Goal: Task Accomplishment & Management: Complete application form

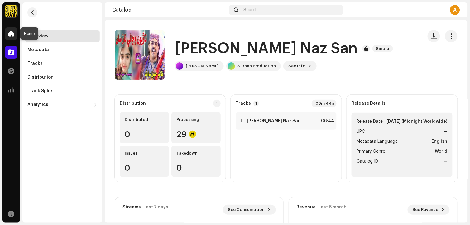
click at [11, 35] on span at bounding box center [11, 33] width 6 height 5
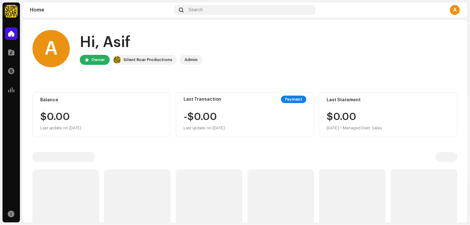
click at [11, 36] on span at bounding box center [11, 33] width 6 height 5
click at [13, 35] on span at bounding box center [11, 33] width 6 height 5
click at [12, 55] on span at bounding box center [11, 52] width 6 height 5
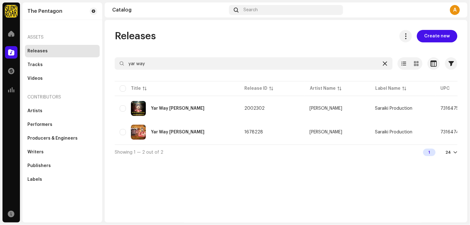
click at [384, 65] on icon at bounding box center [385, 63] width 4 height 5
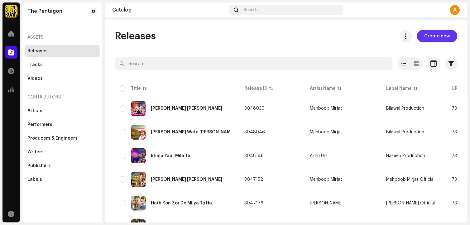
click at [438, 38] on span "Create new" at bounding box center [437, 36] width 26 height 12
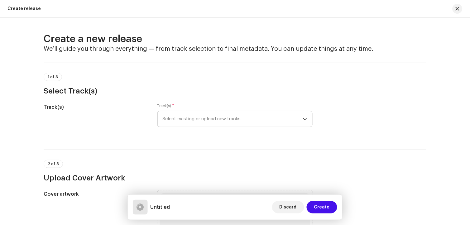
scroll to position [35, 0]
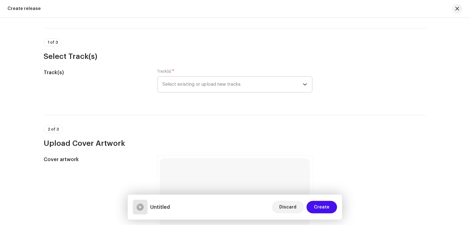
click at [215, 87] on span "Select existing or upload new tracks" at bounding box center [233, 85] width 140 height 16
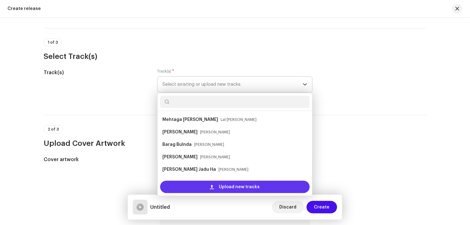
scroll to position [10, 0]
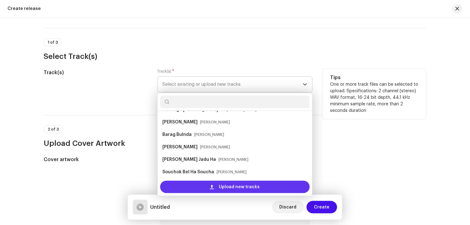
click at [247, 188] on span "Upload new tracks" at bounding box center [239, 187] width 41 height 12
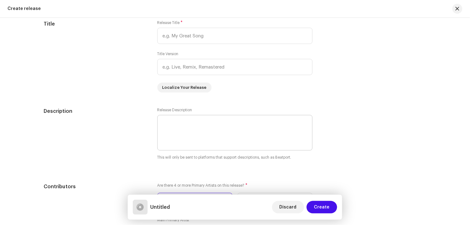
scroll to position [727, 0]
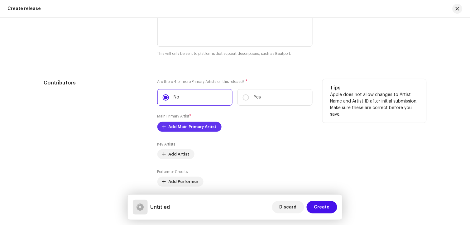
click at [209, 130] on span "Add Main Primary Artist" at bounding box center [193, 127] width 48 height 12
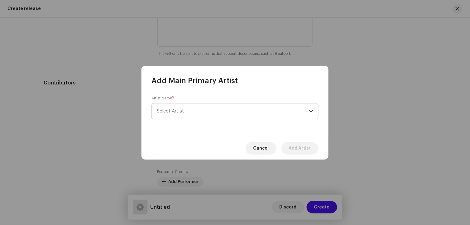
click at [197, 117] on span "Select Artist" at bounding box center [233, 111] width 152 height 16
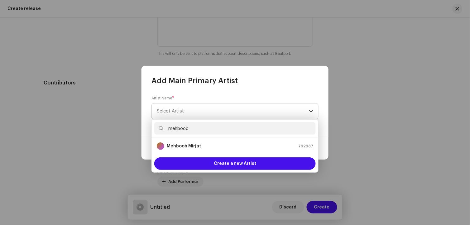
type input "mehboob"
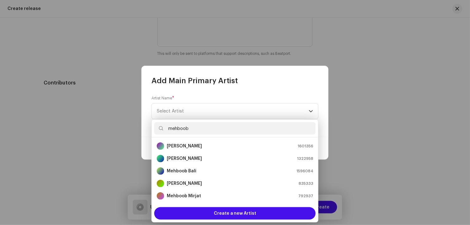
click at [195, 146] on div "[PERSON_NAME] 1601356" at bounding box center [235, 145] width 156 height 7
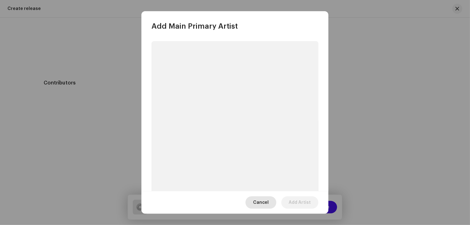
click at [267, 202] on span "Cancel" at bounding box center [261, 202] width 16 height 12
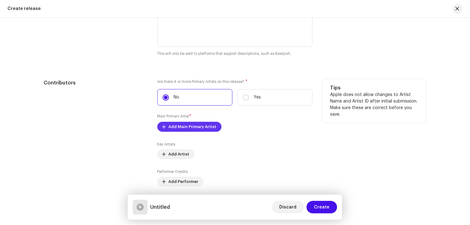
click at [201, 130] on span "Add Main Primary Artist" at bounding box center [193, 127] width 48 height 12
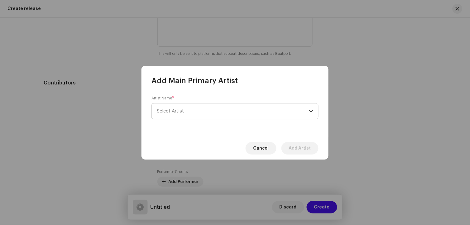
click at [189, 116] on span "Select Artist" at bounding box center [233, 111] width 152 height 16
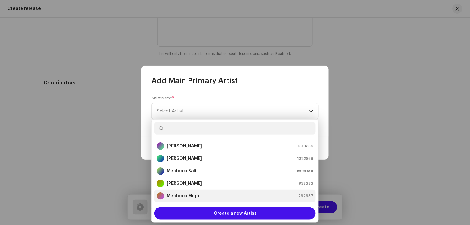
click at [192, 194] on strong "Mehboob Mirjat" at bounding box center [184, 196] width 34 height 6
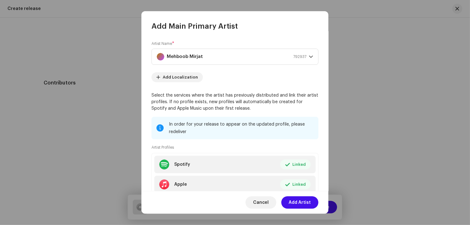
scroll to position [42, 0]
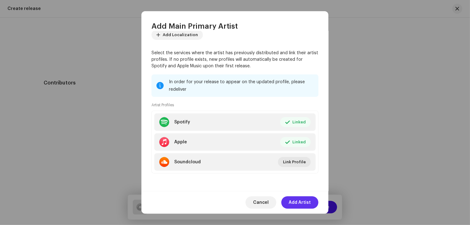
click at [293, 202] on span "Add Artist" at bounding box center [300, 202] width 22 height 12
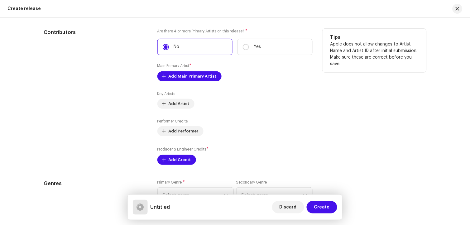
scroll to position [830, 0]
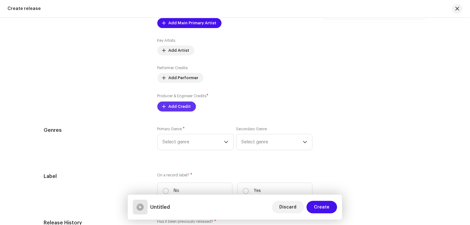
click at [185, 113] on span "Add Credit" at bounding box center [180, 106] width 22 height 12
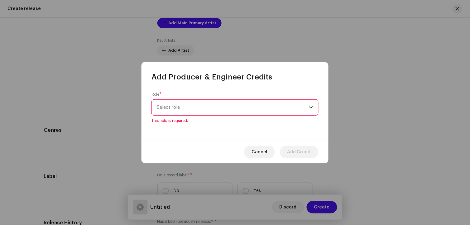
click at [188, 119] on div "Role * Select role This field is required." at bounding box center [234, 107] width 167 height 31
click at [181, 111] on span "Select role" at bounding box center [233, 108] width 152 height 16
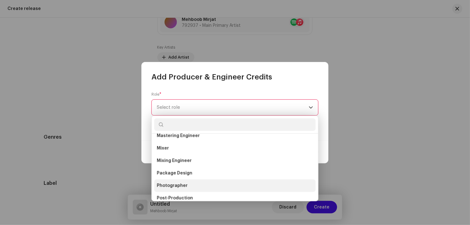
scroll to position [207, 0]
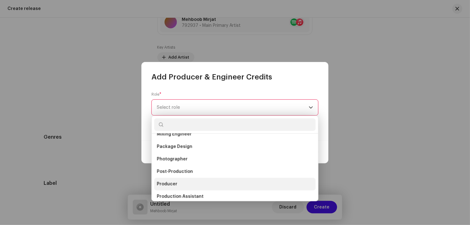
click at [175, 183] on span "Producer" at bounding box center [167, 184] width 21 height 6
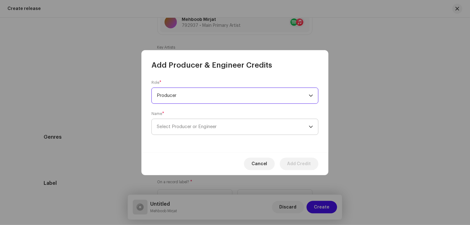
click at [182, 122] on span "Select Producer or Engineer" at bounding box center [233, 127] width 152 height 16
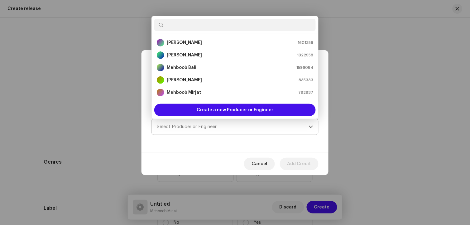
scroll to position [855, 0]
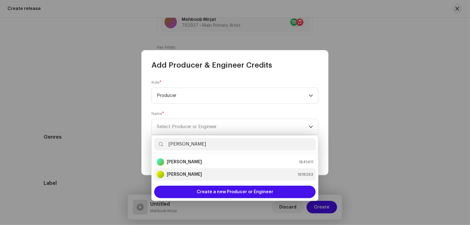
type input "[PERSON_NAME]"
click at [194, 174] on strong "[PERSON_NAME]" at bounding box center [184, 174] width 35 height 6
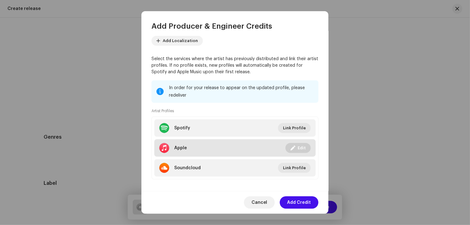
scroll to position [74, 0]
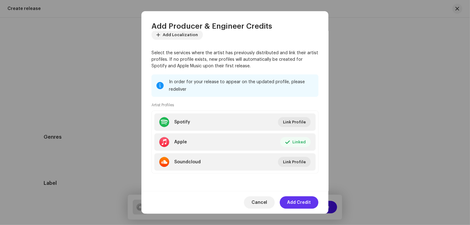
click at [304, 203] on span "Add Credit" at bounding box center [299, 202] width 24 height 12
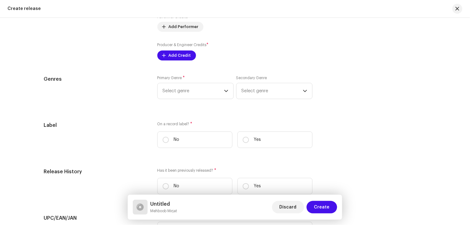
scroll to position [924, 0]
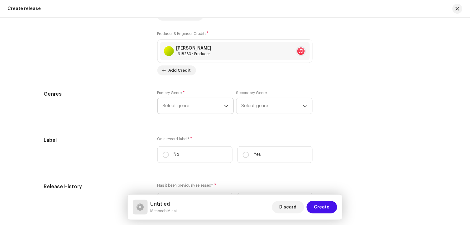
click at [207, 111] on span "Select genre" at bounding box center [193, 106] width 61 height 16
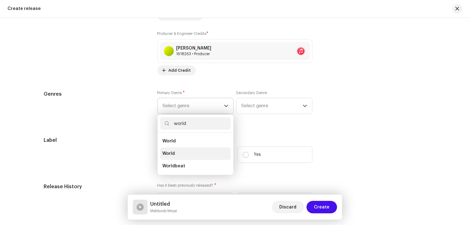
type input "world"
click at [175, 156] on li "World" at bounding box center [195, 153] width 71 height 12
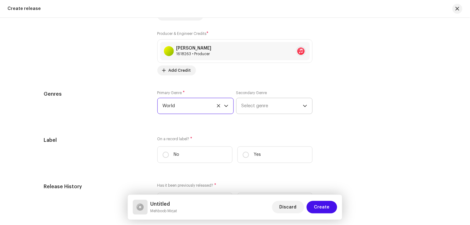
click at [269, 111] on span "Select genre" at bounding box center [271, 106] width 61 height 16
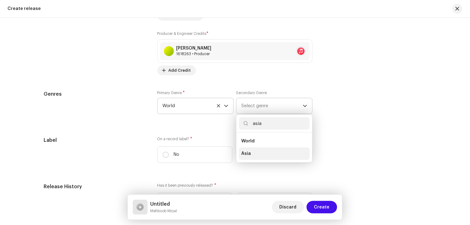
type input "asia"
click at [253, 156] on li "Asia" at bounding box center [274, 153] width 71 height 12
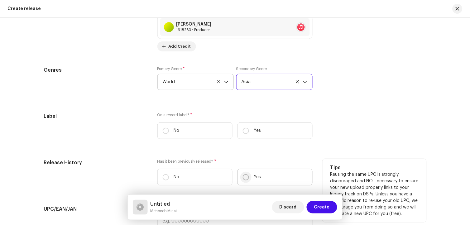
scroll to position [994, 0]
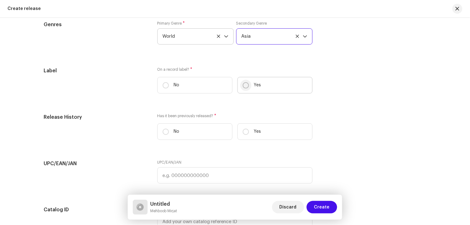
click at [243, 88] on input "Yes" at bounding box center [246, 85] width 6 height 6
radio input "true"
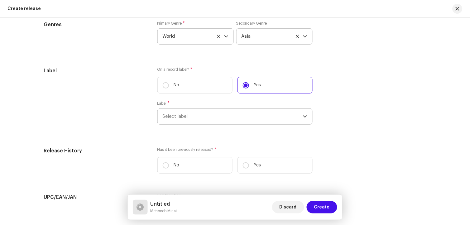
click at [244, 122] on span "Select label" at bounding box center [233, 117] width 140 height 16
type input "b"
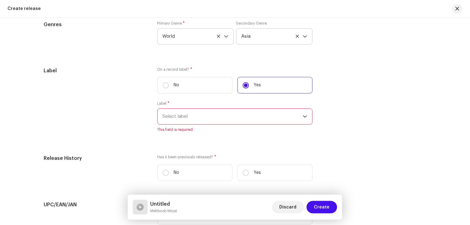
scroll to position [991, 0]
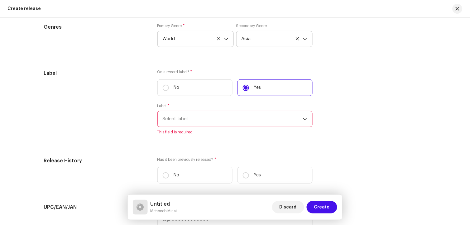
click at [239, 127] on span "Select label" at bounding box center [233, 119] width 140 height 16
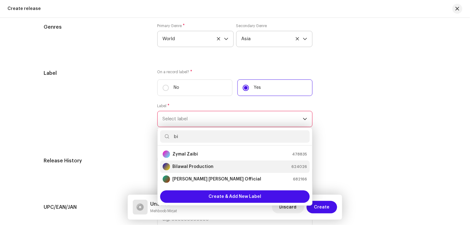
type input "bi"
click at [206, 170] on strong "Bilawal Production" at bounding box center [193, 167] width 41 height 6
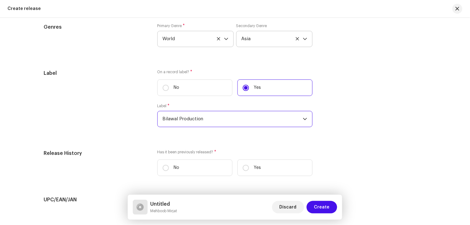
scroll to position [1061, 0]
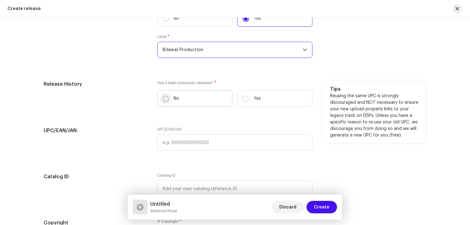
click at [163, 102] on p-radiobutton at bounding box center [166, 99] width 6 height 6
click at [163, 102] on input "No" at bounding box center [166, 99] width 6 height 6
radio input "true"
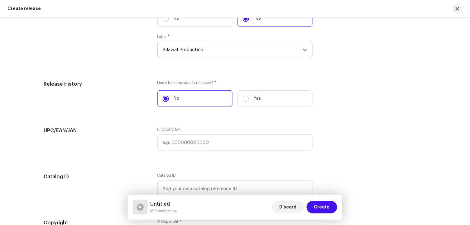
scroll to position [1182, 0]
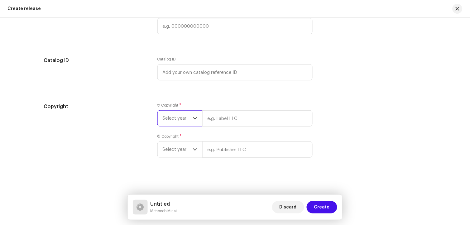
click at [188, 117] on span "Select year" at bounding box center [178, 119] width 30 height 16
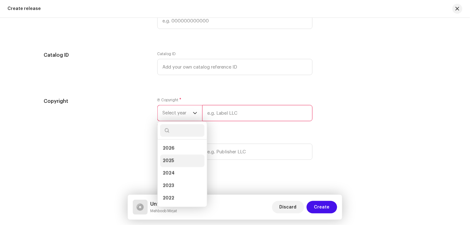
click at [171, 164] on span "2025" at bounding box center [168, 161] width 11 height 6
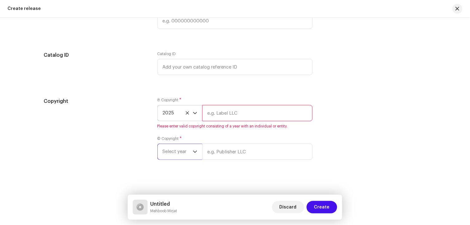
click at [172, 159] on span "Select year" at bounding box center [178, 152] width 30 height 16
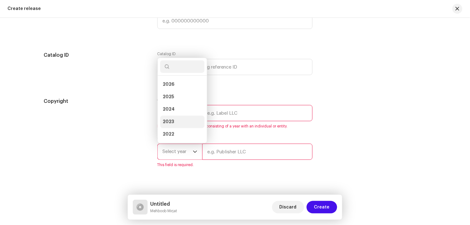
scroll to position [10, 0]
click at [170, 90] on span "2025" at bounding box center [168, 87] width 11 height 6
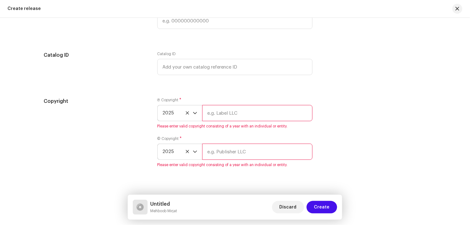
click at [226, 114] on input "text" at bounding box center [257, 113] width 110 height 16
type input "Bilawal Production"
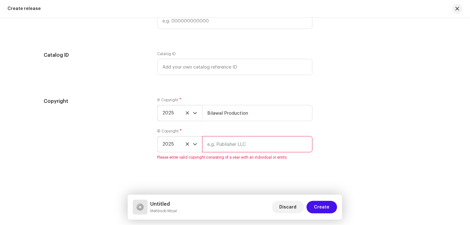
click at [237, 152] on input "text" at bounding box center [257, 144] width 110 height 16
type input "Bilawal Production"
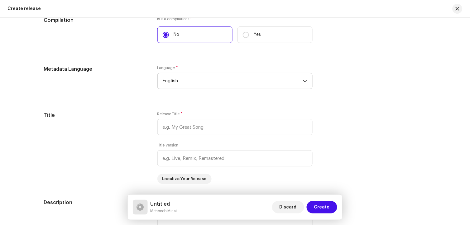
scroll to position [559, 0]
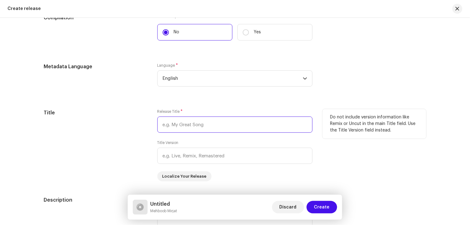
click at [187, 123] on input "text" at bounding box center [234, 124] width 155 height 16
paste input "[PERSON_NAME] San Muhnjo Pyar Thiyo - [PERSON_NAME] - Bilawal"
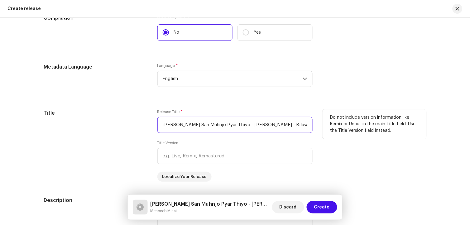
scroll to position [559, 0]
drag, startPoint x: 223, startPoint y: 125, endPoint x: 311, endPoint y: 130, distance: 88.6
click at [311, 130] on div "Title Release Title * [PERSON_NAME] Pyar Thiyo - [PERSON_NAME] - Bilawal Title …" at bounding box center [235, 145] width 383 height 72
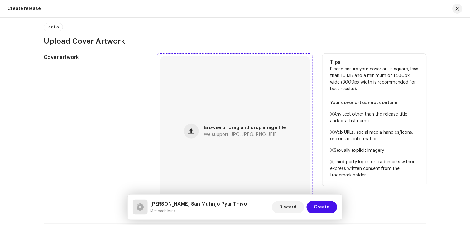
scroll to position [317, 0]
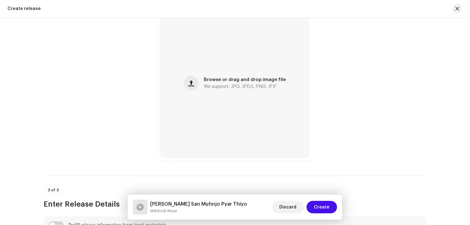
type input "[PERSON_NAME] San Muhnjo Pyar Thiyo"
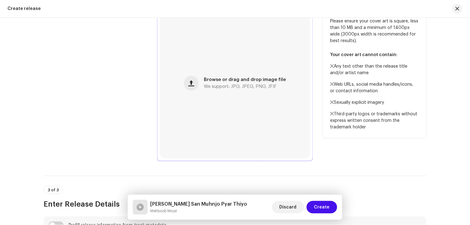
click at [226, 86] on span "We support: JPG, JPEG, PNG, JFIF" at bounding box center [240, 86] width 73 height 4
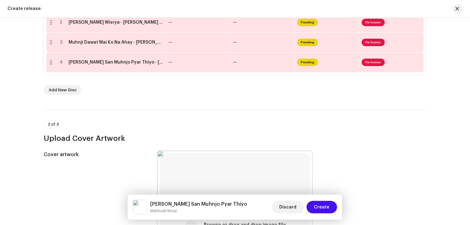
scroll to position [110, 0]
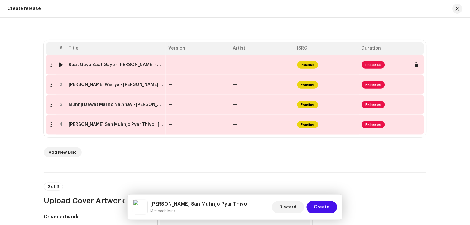
click at [78, 64] on div "Raat Gaye Baat Gaye - [PERSON_NAME] - Bilawal.wav" at bounding box center [116, 64] width 95 height 5
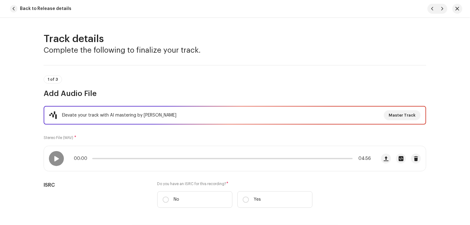
scroll to position [104, 0]
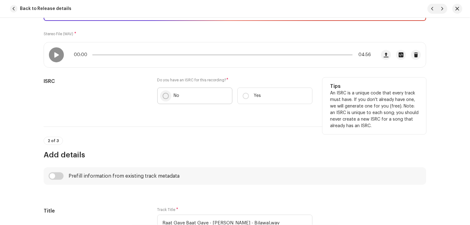
click at [164, 97] on input "No" at bounding box center [166, 96] width 6 height 6
radio input "true"
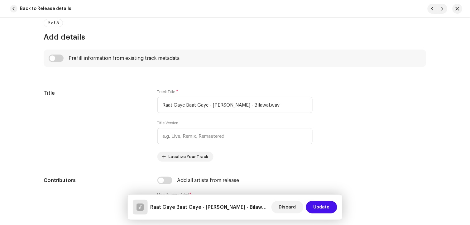
scroll to position [242, 0]
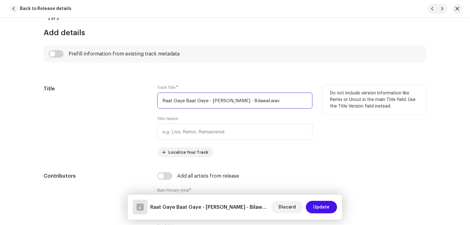
drag, startPoint x: 211, startPoint y: 101, endPoint x: 297, endPoint y: 106, distance: 87.0
click at [297, 106] on input "Raat Gaye Baat Gaye - [PERSON_NAME] - Bilawal.wav" at bounding box center [234, 101] width 155 height 16
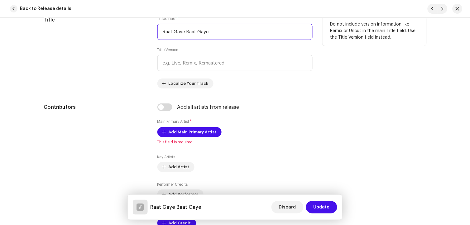
scroll to position [311, 0]
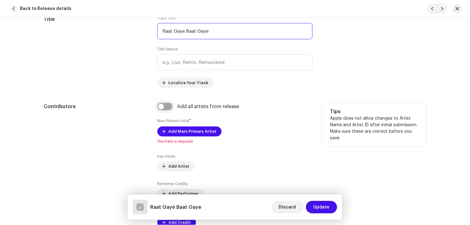
type input "Raat Gaye Baat Gaye"
click at [167, 107] on input "checkbox" at bounding box center [164, 106] width 15 height 7
checkbox input "true"
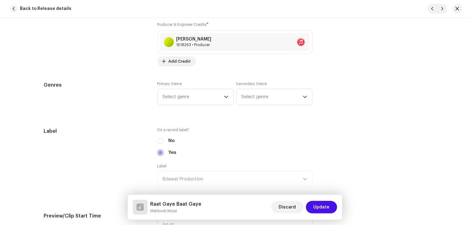
scroll to position [519, 0]
click at [202, 104] on p-select "Select genre" at bounding box center [195, 96] width 76 height 16
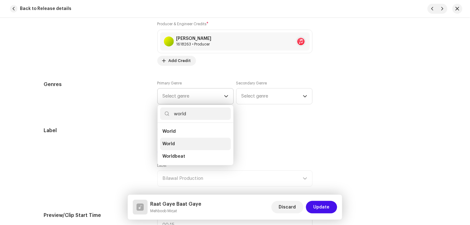
type input "world"
click at [180, 141] on li "World" at bounding box center [195, 144] width 71 height 12
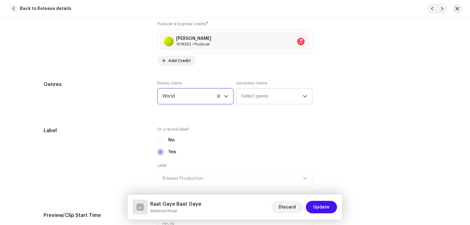
click at [252, 101] on span "Select genre" at bounding box center [271, 96] width 61 height 16
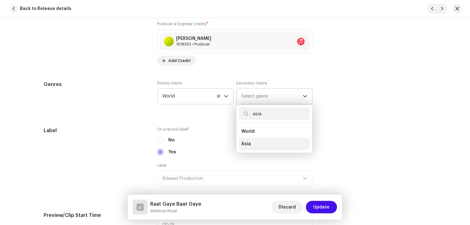
type input "asia"
click at [244, 146] on span "Asia" at bounding box center [246, 144] width 10 height 6
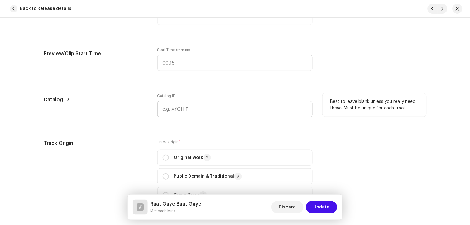
scroll to position [692, 0]
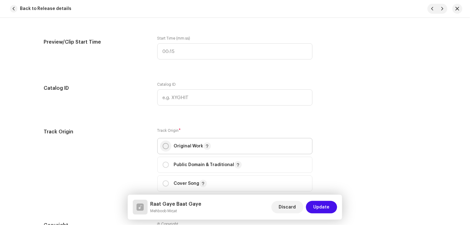
click at [164, 148] on input "radio" at bounding box center [166, 146] width 6 height 6
radio input "true"
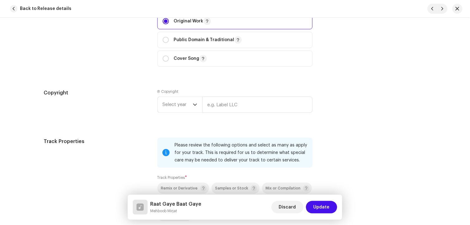
scroll to position [865, 0]
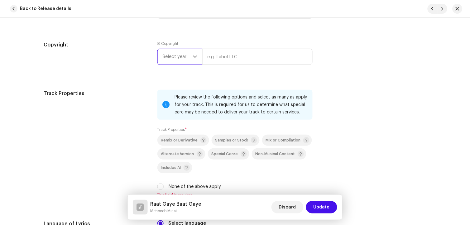
click at [188, 61] on span "Select year" at bounding box center [178, 57] width 30 height 16
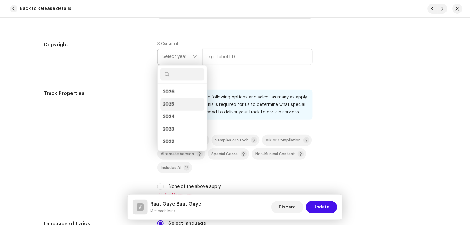
click at [179, 107] on li "2025" at bounding box center [182, 104] width 44 height 12
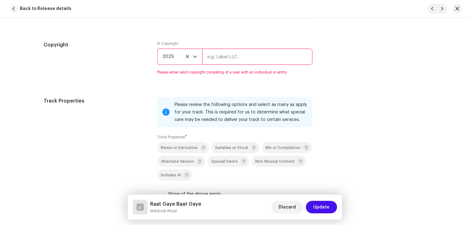
click at [223, 61] on input "text" at bounding box center [257, 57] width 110 height 16
type input "Bilawal Production"
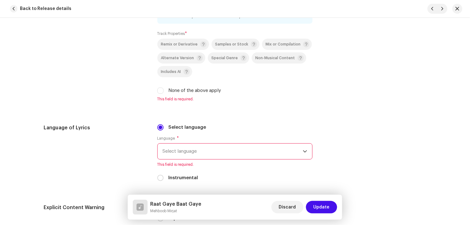
scroll to position [969, 0]
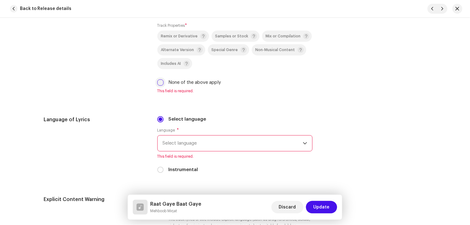
click at [159, 86] on input "None of the above apply" at bounding box center [160, 82] width 6 height 6
checkbox input "true"
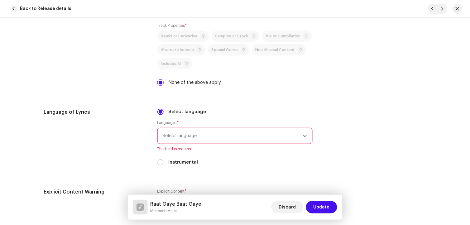
click at [245, 137] on span "Select language" at bounding box center [233, 136] width 140 height 16
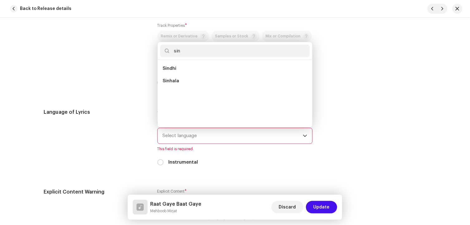
scroll to position [0, 0]
type input "sin"
click at [173, 72] on span "Sindhi" at bounding box center [170, 68] width 14 height 6
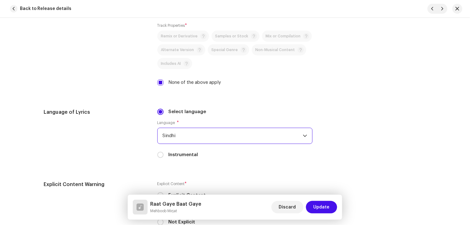
scroll to position [1073, 0]
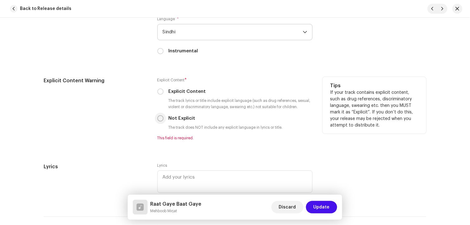
click at [159, 121] on input "Not Explicit" at bounding box center [160, 118] width 6 height 6
radio input "true"
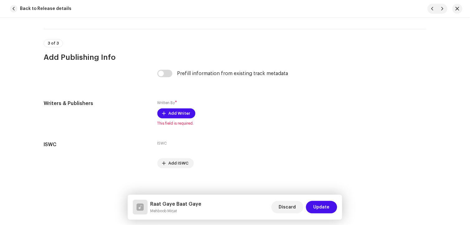
scroll to position [1259, 0]
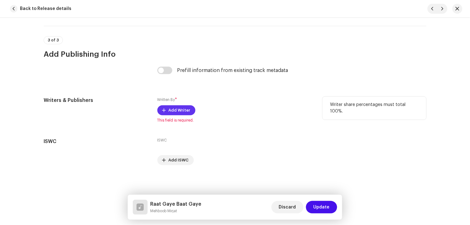
click at [177, 112] on span "Add Writer" at bounding box center [180, 110] width 22 height 12
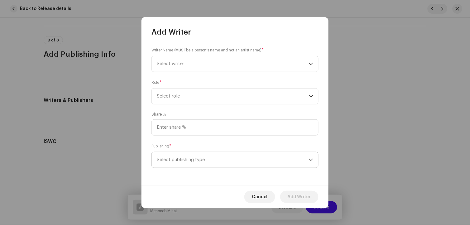
click at [188, 164] on span "Select publishing type" at bounding box center [233, 160] width 152 height 16
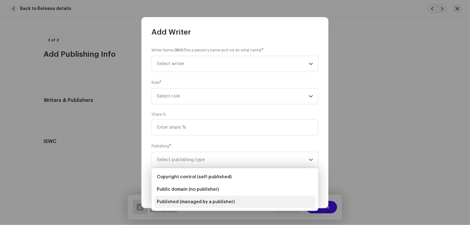
click at [197, 199] on span "Published (managed by a publisher)" at bounding box center [196, 202] width 78 height 6
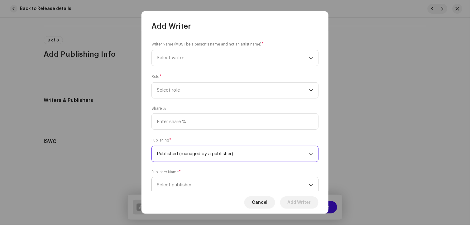
click at [191, 178] on span "Select publisher" at bounding box center [233, 185] width 152 height 16
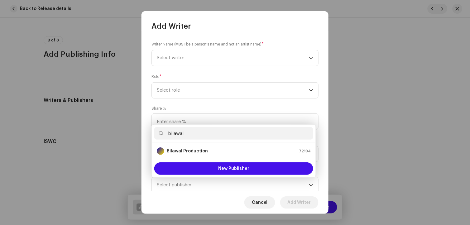
drag, startPoint x: 173, startPoint y: 134, endPoint x: 159, endPoint y: 133, distance: 13.5
click at [159, 133] on p-iconfield "bilawal" at bounding box center [233, 133] width 159 height 12
type input "bilawal"
click at [185, 152] on strong "Bilawal Production" at bounding box center [187, 151] width 41 height 6
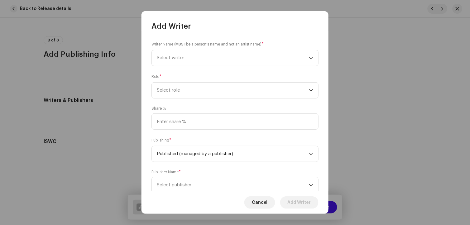
scroll to position [2, 0]
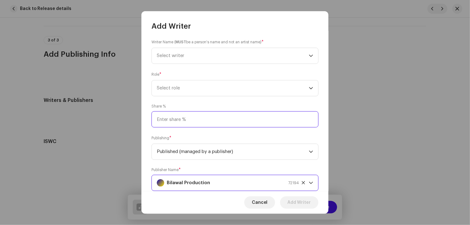
click at [180, 125] on input at bounding box center [234, 119] width 167 height 16
type input "80.00"
click at [175, 93] on span "Select role" at bounding box center [233, 88] width 152 height 16
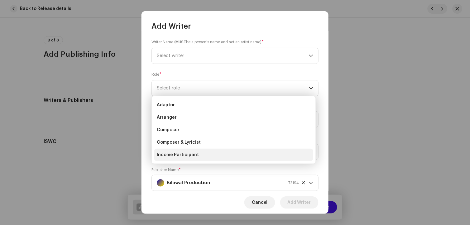
click at [184, 154] on span "Income Participant" at bounding box center [178, 155] width 42 height 6
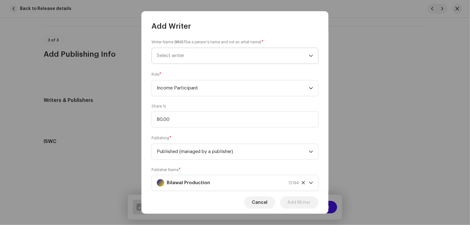
click at [171, 55] on span "Select writer" at bounding box center [170, 55] width 27 height 5
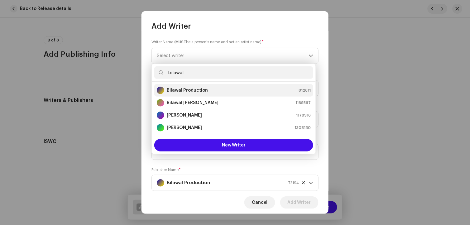
type input "bilawal"
click at [185, 87] on div "Bilawal Production" at bounding box center [182, 90] width 51 height 7
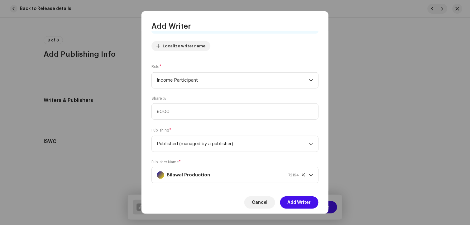
scroll to position [72, 0]
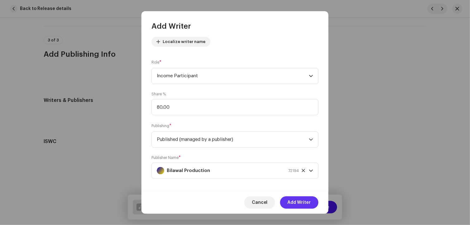
click at [308, 202] on span "Add Writer" at bounding box center [299, 202] width 23 height 12
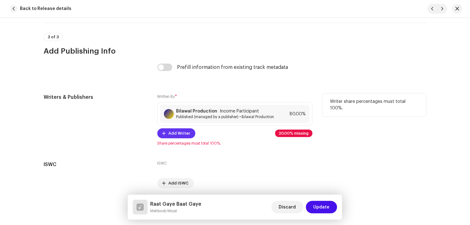
click at [180, 140] on span "Add Writer" at bounding box center [180, 133] width 22 height 12
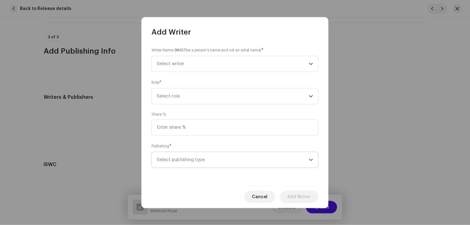
click at [188, 158] on span "Select publishing type" at bounding box center [233, 160] width 152 height 16
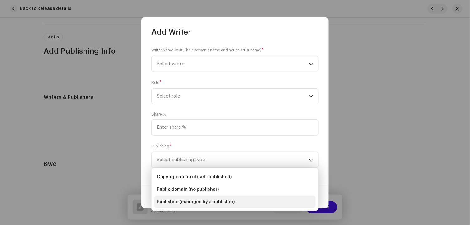
click at [202, 203] on span "Published (managed by a publisher)" at bounding box center [196, 202] width 78 height 6
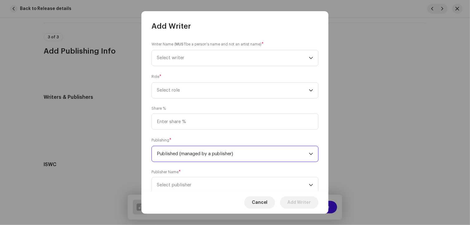
click at [191, 177] on div "Publisher Name * Select publisher" at bounding box center [234, 181] width 167 height 24
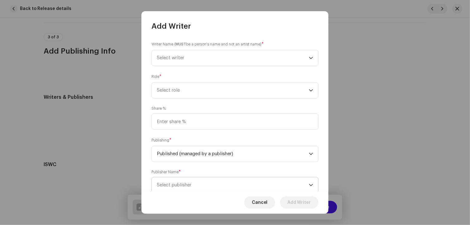
click at [193, 185] on span "Select publisher" at bounding box center [233, 185] width 152 height 16
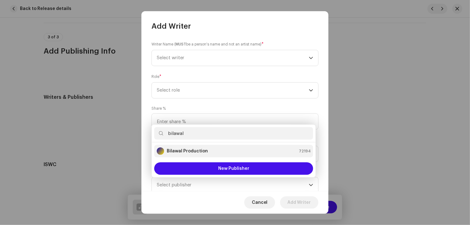
type input "bilawal"
click at [191, 151] on strong "Bilawal Production" at bounding box center [187, 151] width 41 height 6
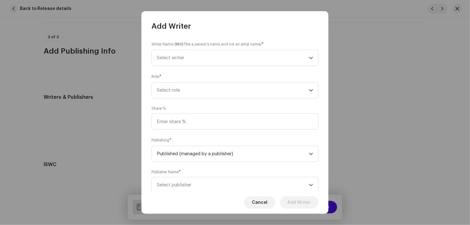
scroll to position [2, 0]
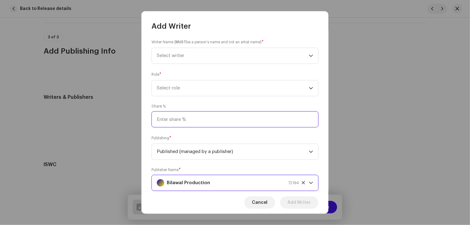
click at [185, 125] on input at bounding box center [234, 119] width 167 height 16
type input "10.00"
click at [181, 88] on span "Select role" at bounding box center [233, 88] width 152 height 16
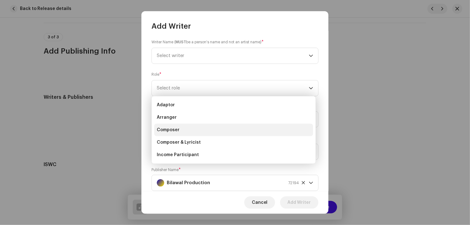
click at [175, 129] on span "Composer" at bounding box center [168, 130] width 23 height 6
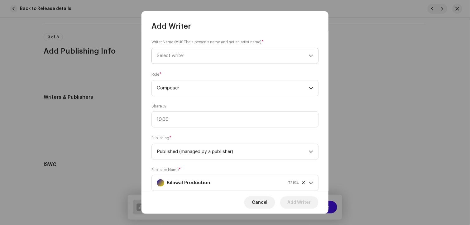
click at [173, 56] on span "Select writer" at bounding box center [170, 55] width 27 height 5
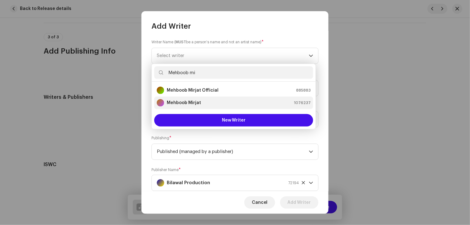
type input "Mehboob mi"
click at [193, 101] on strong "Mehboob Mirjat" at bounding box center [184, 103] width 34 height 6
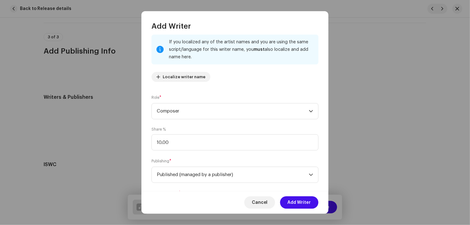
scroll to position [77, 0]
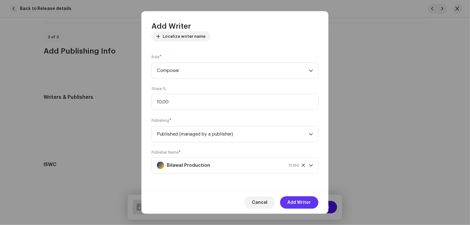
click at [301, 201] on span "Add Writer" at bounding box center [299, 202] width 23 height 12
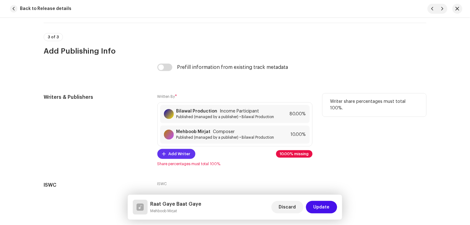
click at [185, 158] on span "Add Writer" at bounding box center [180, 154] width 22 height 12
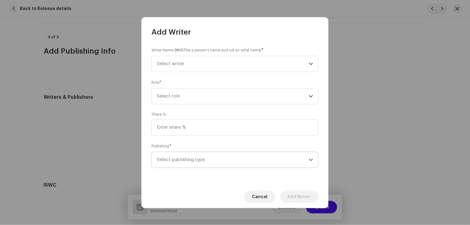
click at [192, 168] on p-select "Select publishing type" at bounding box center [234, 160] width 167 height 16
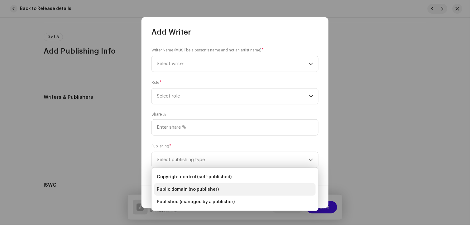
drag, startPoint x: 204, startPoint y: 203, endPoint x: 200, endPoint y: 189, distance: 15.2
click at [204, 203] on span "Published (managed by a publisher)" at bounding box center [196, 202] width 78 height 6
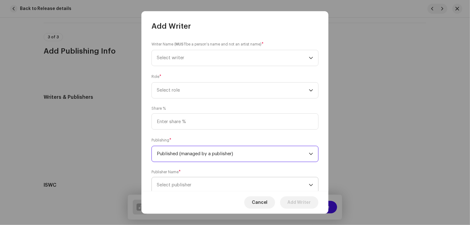
click at [191, 185] on span "Select publisher" at bounding box center [174, 185] width 35 height 5
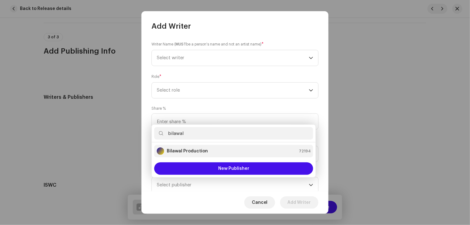
type input "bilawal"
drag, startPoint x: 197, startPoint y: 154, endPoint x: 197, endPoint y: 149, distance: 4.7
click at [197, 154] on strong "Bilawal Production" at bounding box center [187, 151] width 41 height 6
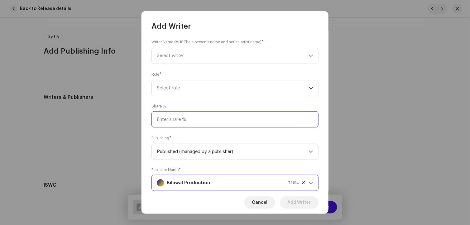
click at [190, 125] on input at bounding box center [234, 119] width 167 height 16
type input "10.00"
click at [172, 95] on span "Select role" at bounding box center [233, 88] width 152 height 16
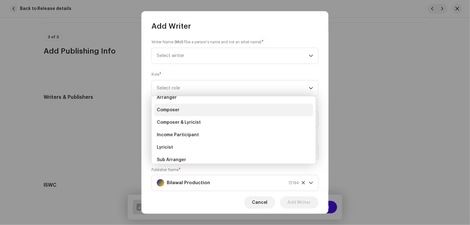
scroll to position [35, 0]
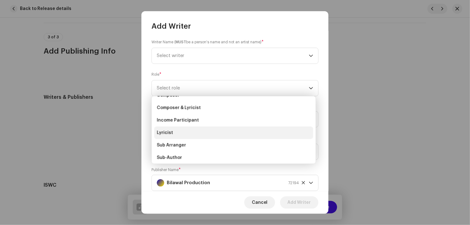
click at [178, 132] on li "Lyricist" at bounding box center [233, 132] width 159 height 12
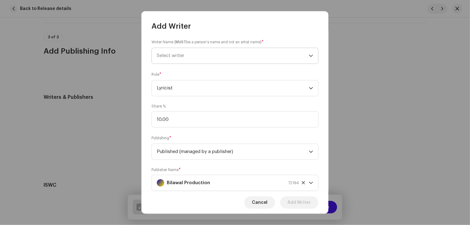
click at [172, 58] on span "Select writer" at bounding box center [170, 55] width 27 height 5
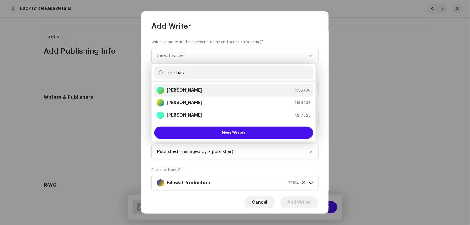
type input "mir has"
click at [192, 91] on strong "[PERSON_NAME]" at bounding box center [184, 90] width 35 height 6
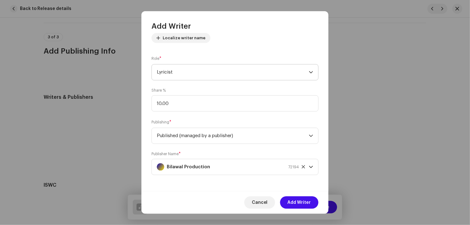
scroll to position [77, 0]
click at [303, 203] on span "Add Writer" at bounding box center [299, 202] width 23 height 12
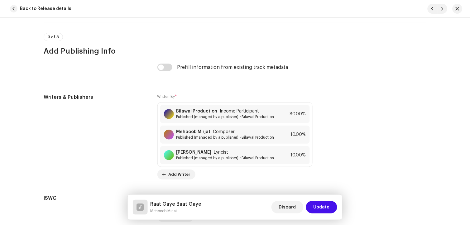
click at [324, 206] on span "Update" at bounding box center [321, 207] width 16 height 12
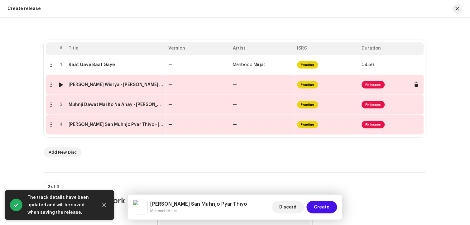
click at [140, 88] on td "[PERSON_NAME] Wisrya - [PERSON_NAME] - Bilawal.wav" at bounding box center [116, 85] width 100 height 20
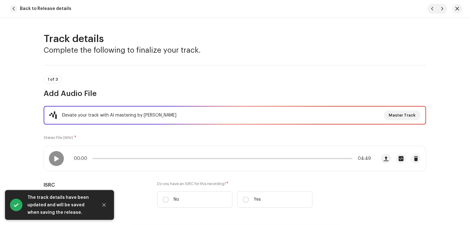
scroll to position [138, 0]
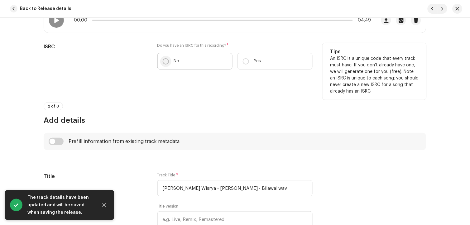
click at [164, 63] on input "No" at bounding box center [166, 61] width 6 height 6
radio input "true"
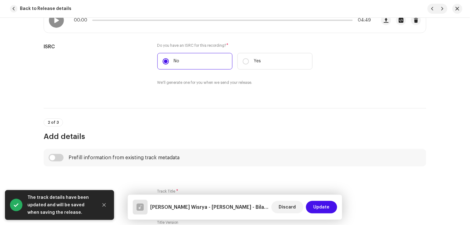
scroll to position [242, 0]
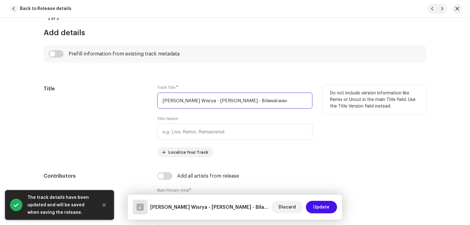
drag, startPoint x: 217, startPoint y: 100, endPoint x: 322, endPoint y: 100, distance: 104.7
click at [322, 100] on div "Title Track Title * Ohay [PERSON_NAME] Wisrya - [PERSON_NAME].wav Title Version…" at bounding box center [235, 121] width 383 height 72
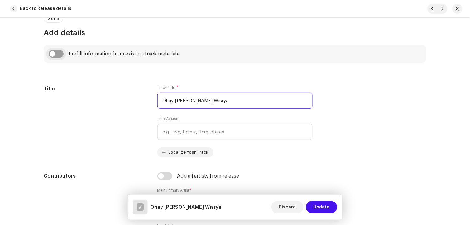
type input "Ohay [PERSON_NAME] Wisrya"
click at [60, 54] on input "checkbox" at bounding box center [56, 53] width 15 height 7
checkbox input "true"
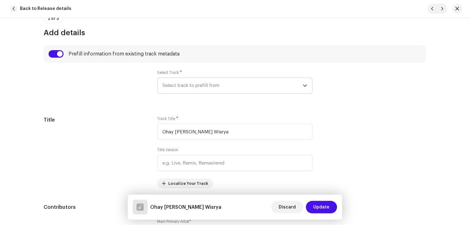
click at [202, 89] on span "Select track to prefill from" at bounding box center [233, 86] width 140 height 16
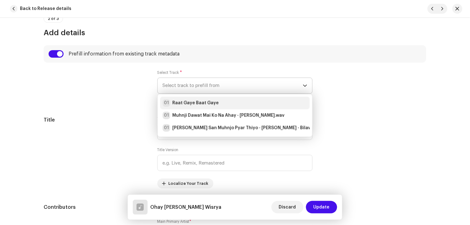
click at [201, 101] on strong "Raat Gaye Baat Gaye" at bounding box center [196, 103] width 46 height 6
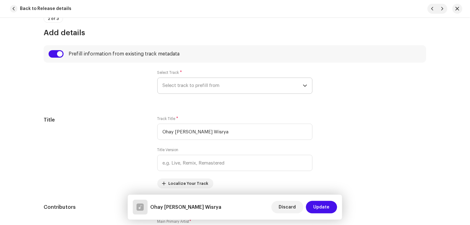
radio input "true"
type input "Bilawal Production"
checkbox input "true"
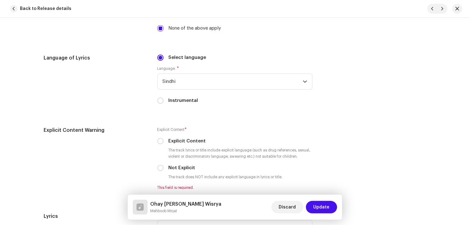
scroll to position [1107, 0]
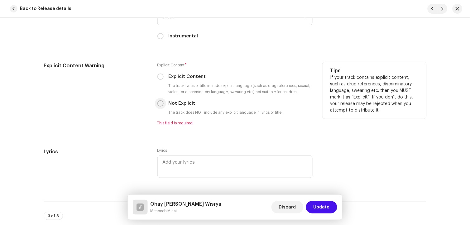
click at [159, 107] on input "Not Explicit" at bounding box center [160, 103] width 6 height 6
radio input "true"
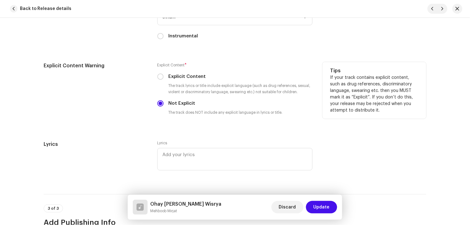
scroll to position [1279, 0]
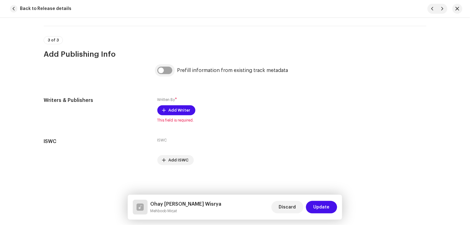
click at [165, 69] on input "checkbox" at bounding box center [164, 70] width 15 height 7
checkbox input "true"
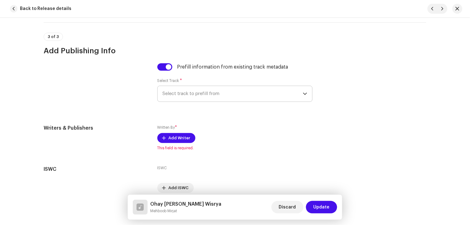
click at [183, 95] on span "Select track to prefill from" at bounding box center [233, 94] width 140 height 16
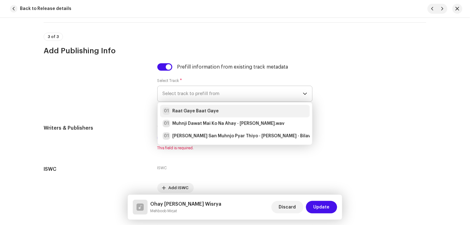
click at [192, 114] on strong "Raat Gaye Baat Gaye" at bounding box center [196, 111] width 46 height 6
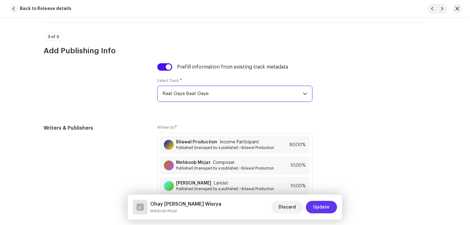
click at [328, 208] on span "Update" at bounding box center [321, 207] width 16 height 12
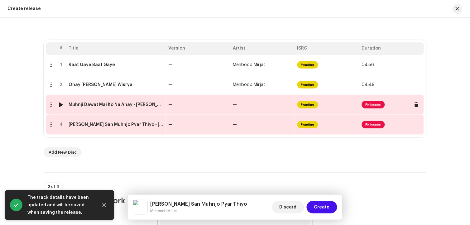
click at [117, 107] on div "Muhnji Dawat Mai Ko Na Ahay - [PERSON_NAME].wav" at bounding box center [116, 104] width 95 height 5
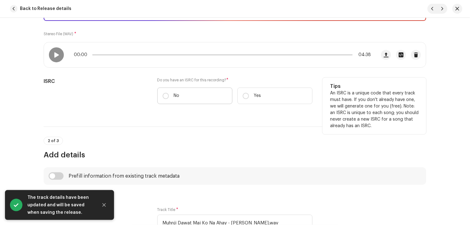
click at [161, 102] on label "No" at bounding box center [194, 96] width 75 height 17
click at [163, 99] on input "No" at bounding box center [166, 96] width 6 height 6
radio input "true"
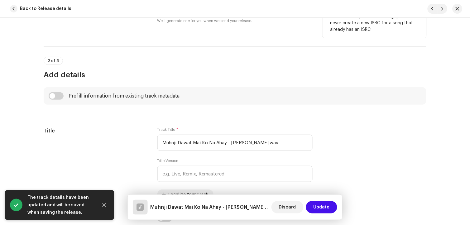
scroll to position [207, 0]
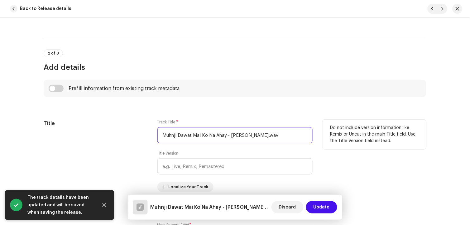
drag, startPoint x: 227, startPoint y: 135, endPoint x: 313, endPoint y: 139, distance: 85.4
click at [313, 139] on div "Title Track Title * [PERSON_NAME] Mai Ko Na Ahay - [PERSON_NAME].wav Title Vers…" at bounding box center [235, 156] width 383 height 72
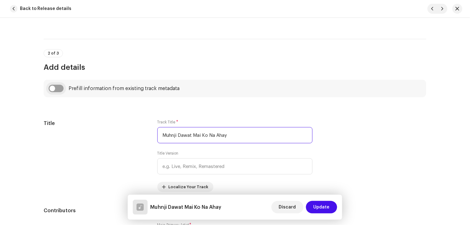
type input "Muhnji Dawat Mai Ko Na Ahay"
click at [59, 88] on input "checkbox" at bounding box center [56, 88] width 15 height 7
checkbox input "true"
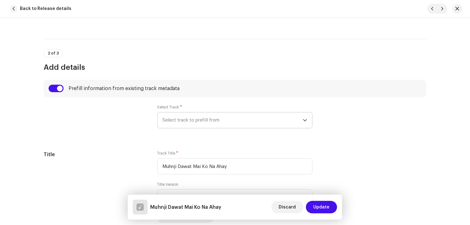
click at [179, 123] on span "Select track to prefill from" at bounding box center [233, 120] width 140 height 16
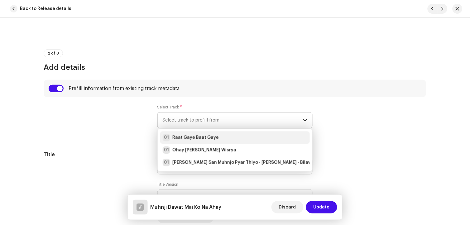
click at [185, 136] on strong "Raat Gaye Baat Gaye" at bounding box center [196, 138] width 46 height 6
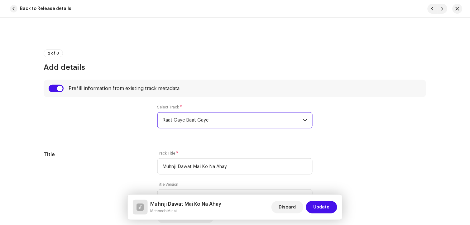
radio input "true"
type input "Bilawal Production"
checkbox input "true"
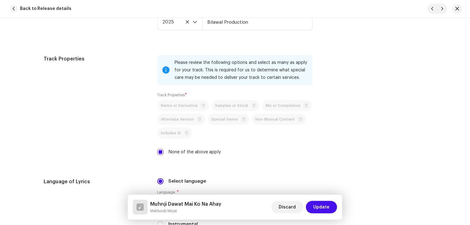
scroll to position [1073, 0]
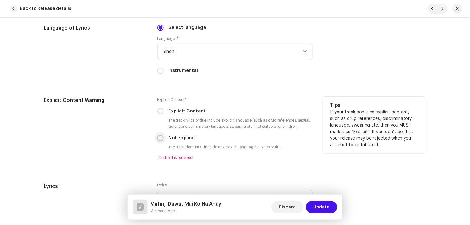
click at [157, 141] on input "Not Explicit" at bounding box center [160, 138] width 6 height 6
radio input "true"
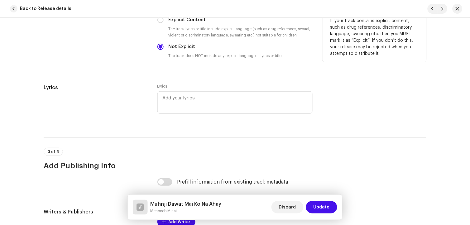
scroll to position [1246, 0]
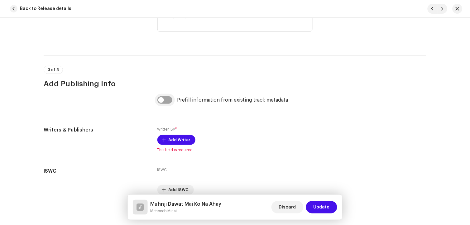
click at [168, 103] on input "checkbox" at bounding box center [164, 99] width 15 height 7
checkbox input "true"
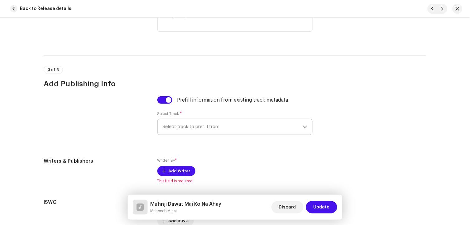
click at [187, 130] on span "Select track to prefill from" at bounding box center [233, 127] width 140 height 16
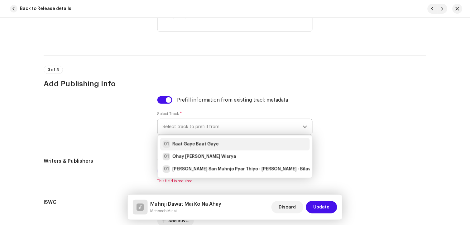
click at [201, 147] on strong "Raat Gaye Baat Gaye" at bounding box center [196, 144] width 46 height 6
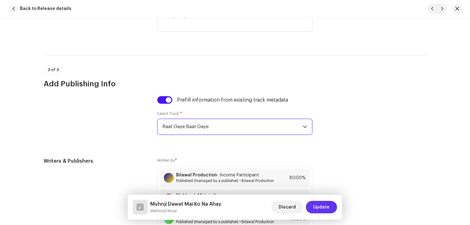
click at [330, 206] on button "Update" at bounding box center [321, 207] width 31 height 12
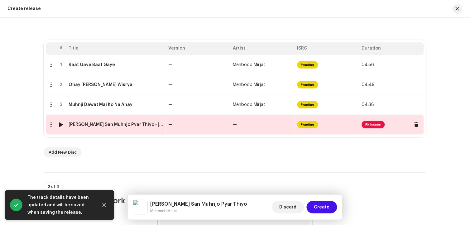
click at [113, 125] on div "[PERSON_NAME] San Muhnjo Pyar Thiyo - [PERSON_NAME] - Bilawal.wav" at bounding box center [116, 124] width 95 height 5
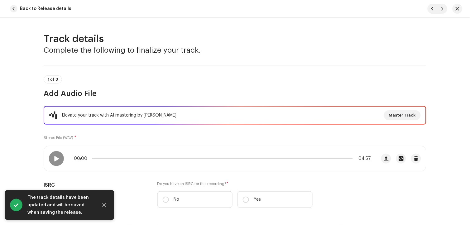
scroll to position [84, 0]
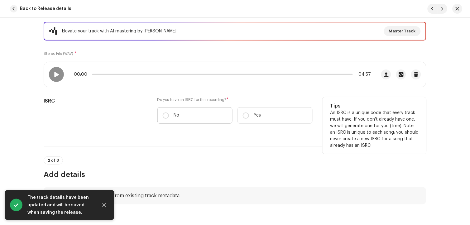
click at [163, 107] on label "No" at bounding box center [194, 115] width 75 height 17
click at [163, 112] on input "No" at bounding box center [166, 115] width 6 height 6
radio input "true"
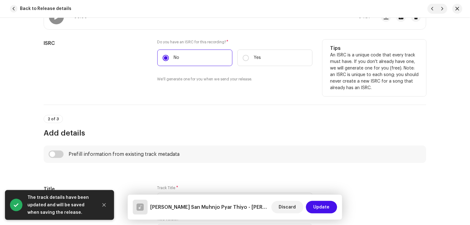
scroll to position [207, 0]
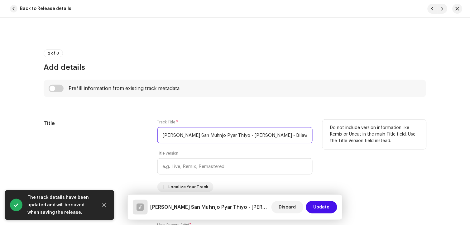
drag, startPoint x: 227, startPoint y: 135, endPoint x: 334, endPoint y: 141, distance: 107.3
click at [334, 141] on div "Title Track Title * [PERSON_NAME] San Muhnjo Pyar Thiyo - [PERSON_NAME] - Bilaw…" at bounding box center [235, 156] width 383 height 72
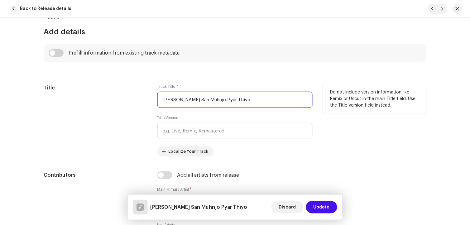
scroll to position [242, 0]
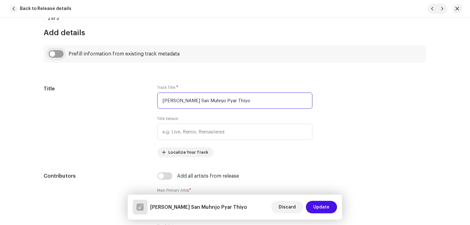
type input "[PERSON_NAME] San Muhnjo Pyar Thiyo"
click at [58, 56] on input "checkbox" at bounding box center [56, 53] width 15 height 7
checkbox input "true"
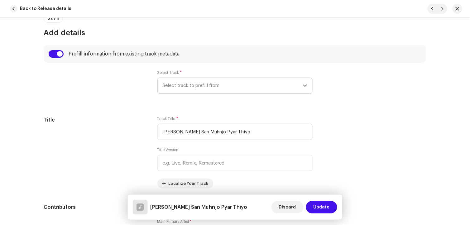
click at [197, 88] on span "Select track to prefill from" at bounding box center [233, 86] width 140 height 16
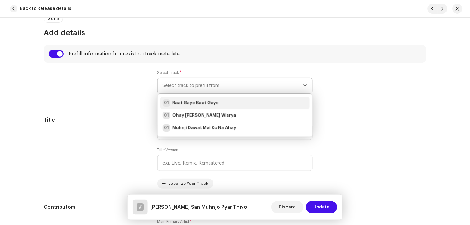
click at [204, 103] on strong "Raat Gaye Baat Gaye" at bounding box center [196, 103] width 46 height 6
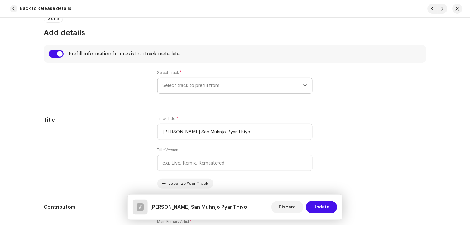
radio input "true"
type input "Bilawal Production"
checkbox input "true"
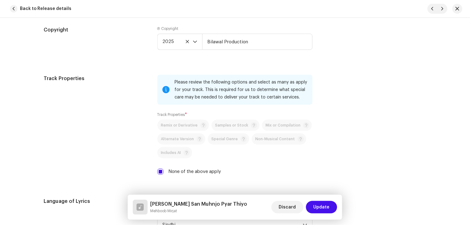
scroll to position [1107, 0]
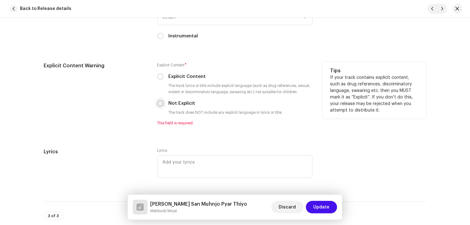
drag, startPoint x: 158, startPoint y: 107, endPoint x: 162, endPoint y: 107, distance: 3.8
click at [158, 107] on input "Not Explicit" at bounding box center [160, 103] width 6 height 6
radio input "true"
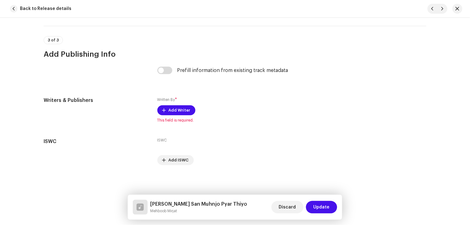
scroll to position [1279, 0]
click at [168, 72] on input "checkbox" at bounding box center [164, 70] width 15 height 7
checkbox input "true"
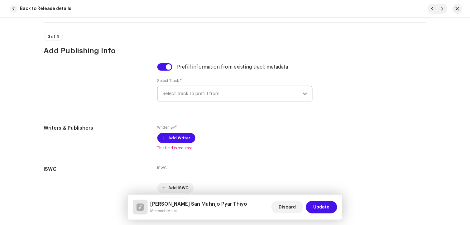
click at [190, 93] on span "Select track to prefill from" at bounding box center [233, 94] width 140 height 16
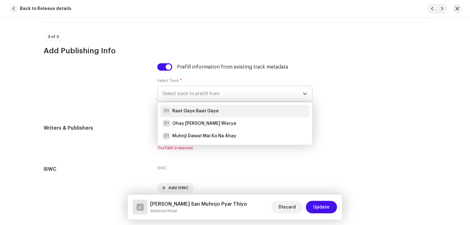
click at [199, 114] on strong "Raat Gaye Baat Gaye" at bounding box center [196, 111] width 46 height 6
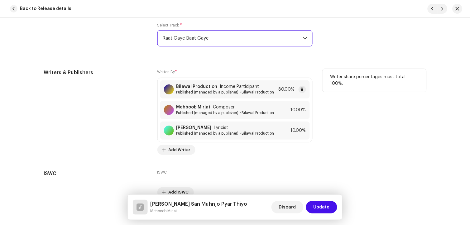
scroll to position [1370, 0]
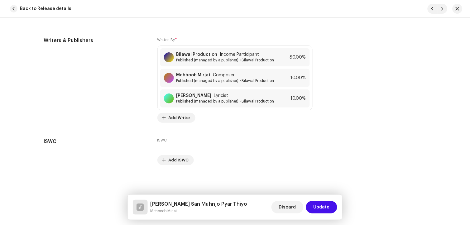
click at [323, 204] on span "Update" at bounding box center [321, 207] width 16 height 12
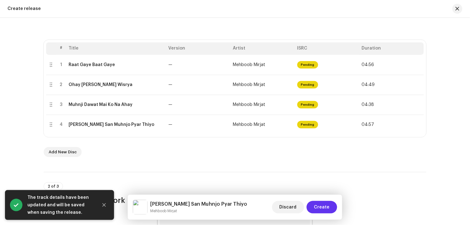
click at [326, 206] on span "Create" at bounding box center [322, 207] width 16 height 12
